Goal: Task Accomplishment & Management: Manage account settings

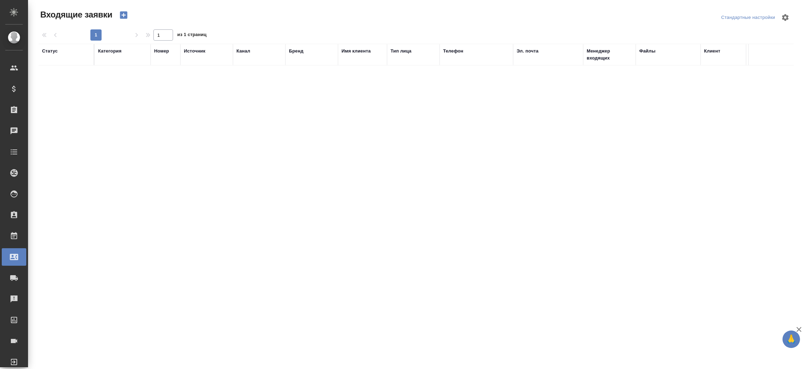
select select "RU"
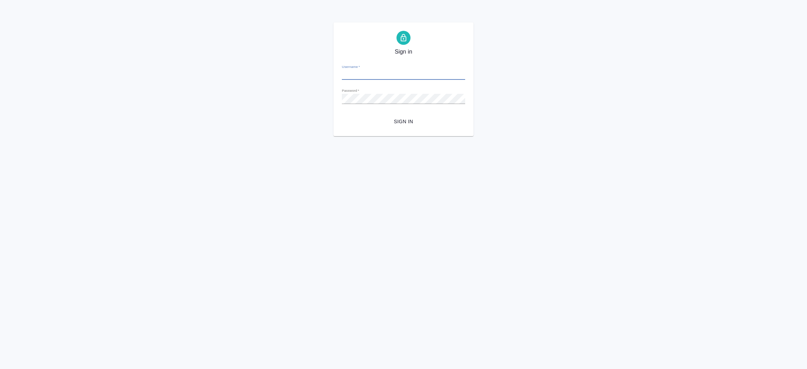
type input "i.prutko@awatera.com"
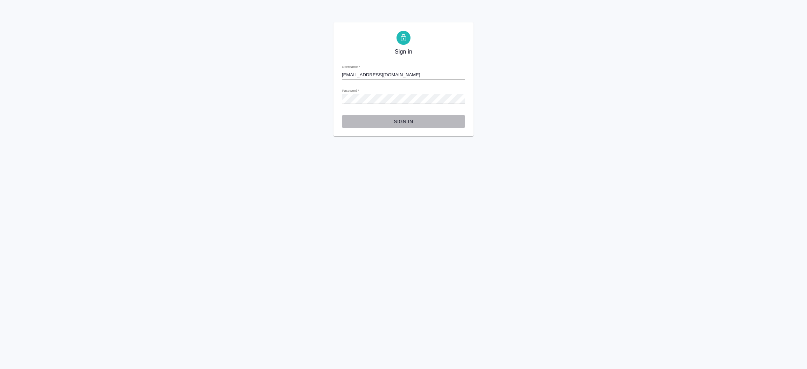
click at [400, 121] on span "Sign in" at bounding box center [404, 121] width 112 height 9
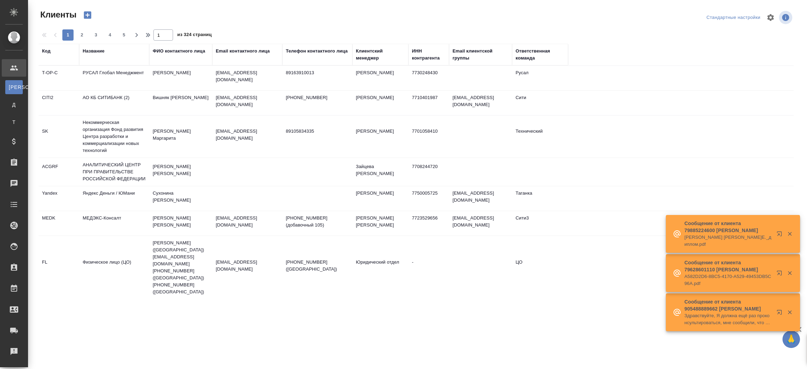
select select "RU"
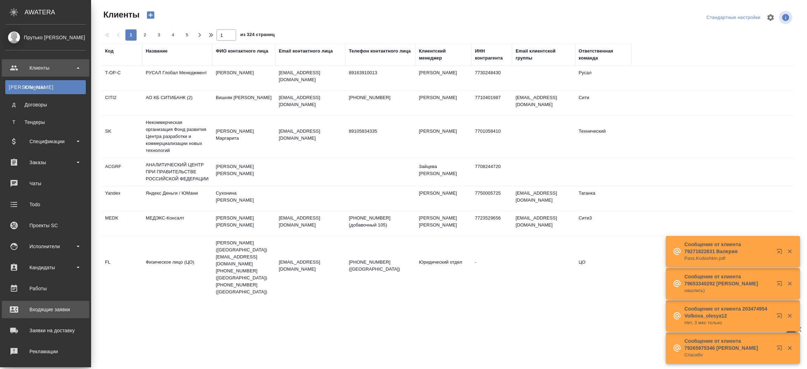
click at [51, 307] on div "Входящие заявки" at bounding box center [45, 309] width 81 height 11
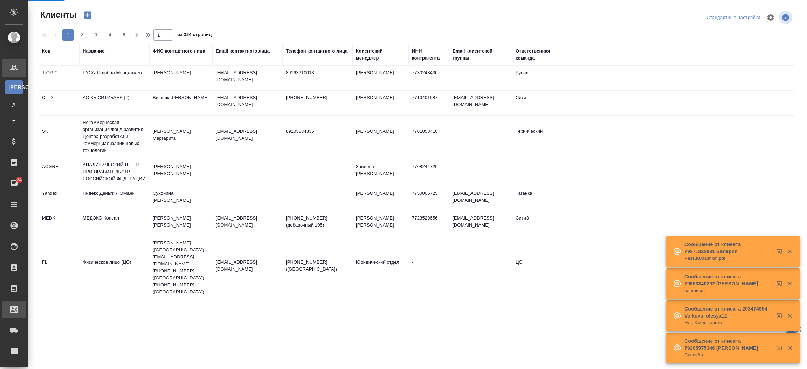
click at [51, 307] on div ".cls-1 fill:#fff; AWATERA Прутько Ирина i.prutko Клиенты К Клиенты Д Договоры Т…" at bounding box center [403, 184] width 807 height 369
select select "RU"
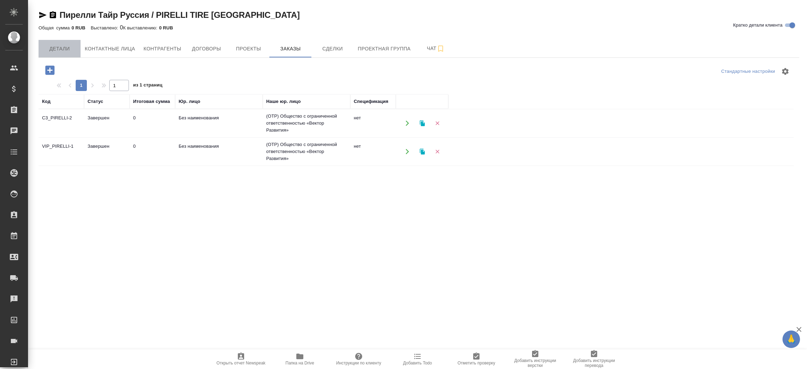
click at [61, 46] on span "Детали" at bounding box center [60, 48] width 34 height 9
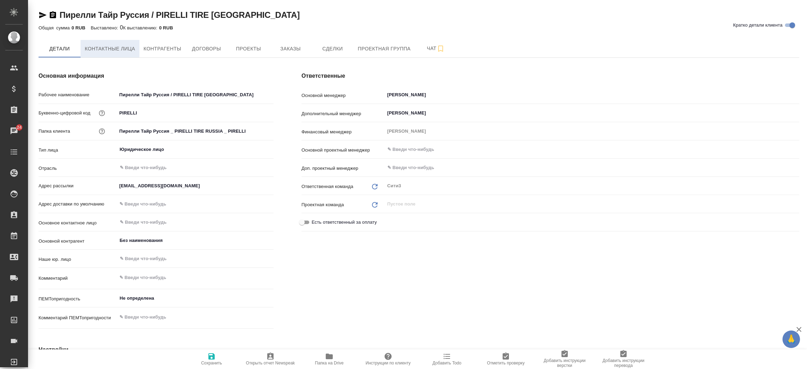
type textarea "x"
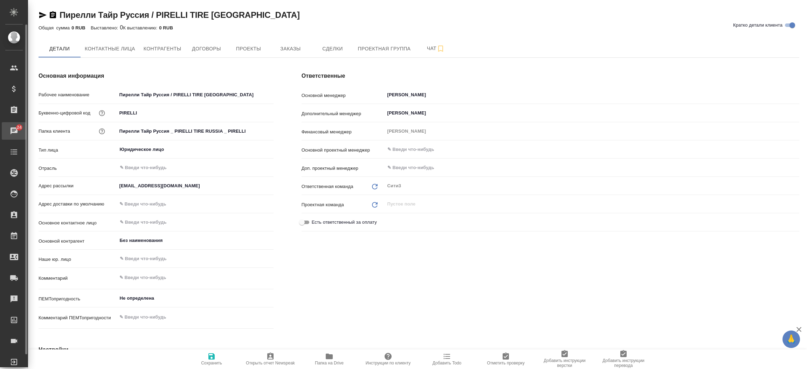
type textarea "x"
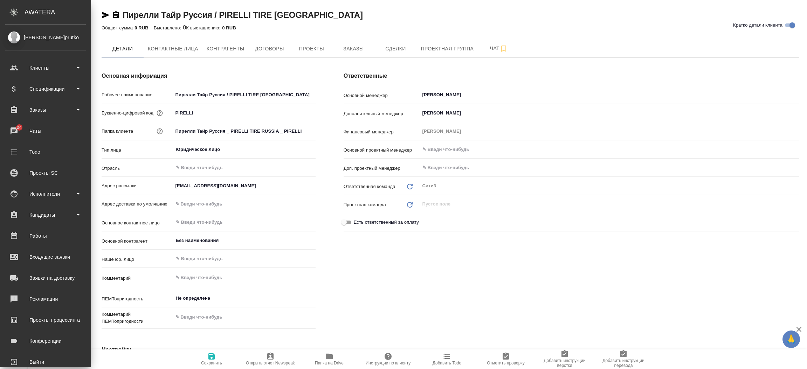
type textarea "x"
